Goal: Transaction & Acquisition: Purchase product/service

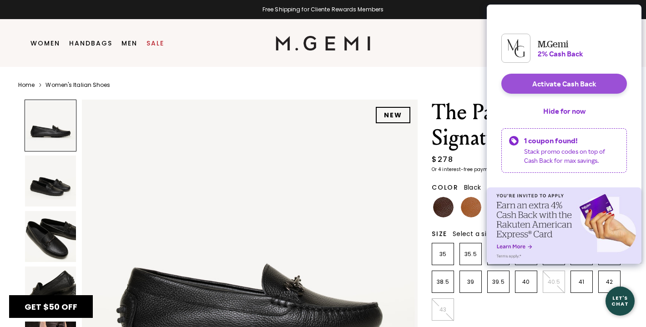
click at [584, 91] on button "Activate Cash Back" at bounding box center [564, 84] width 126 height 20
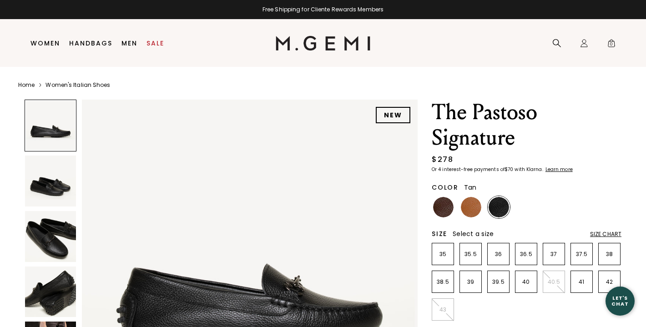
click at [472, 214] on img at bounding box center [471, 207] width 20 height 20
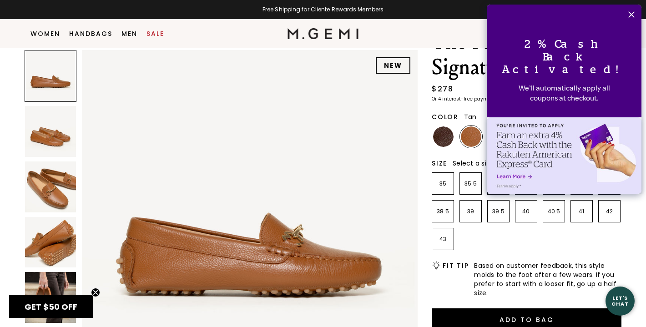
scroll to position [53, 0]
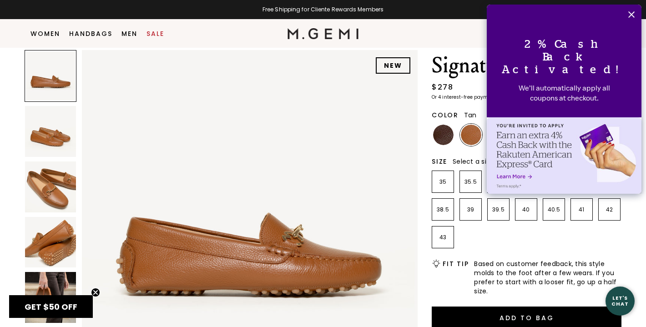
click at [61, 190] on img at bounding box center [50, 186] width 51 height 51
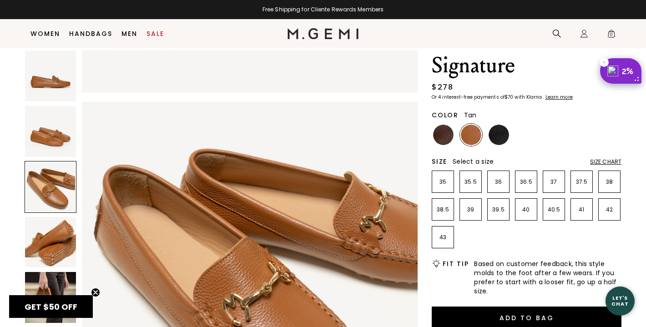
scroll to position [676, 0]
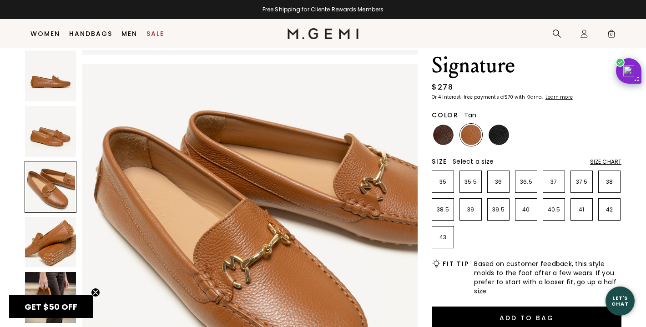
click at [62, 130] on img at bounding box center [50, 131] width 51 height 51
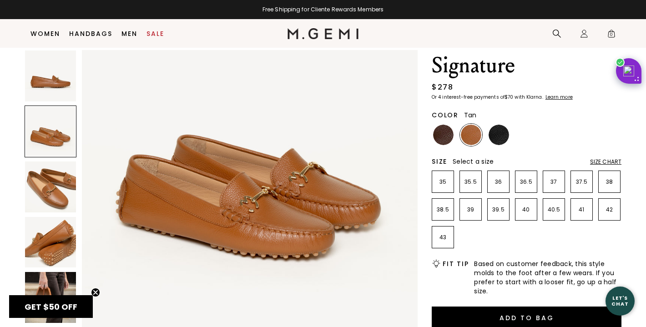
scroll to position [338, 0]
